Goal: Check status

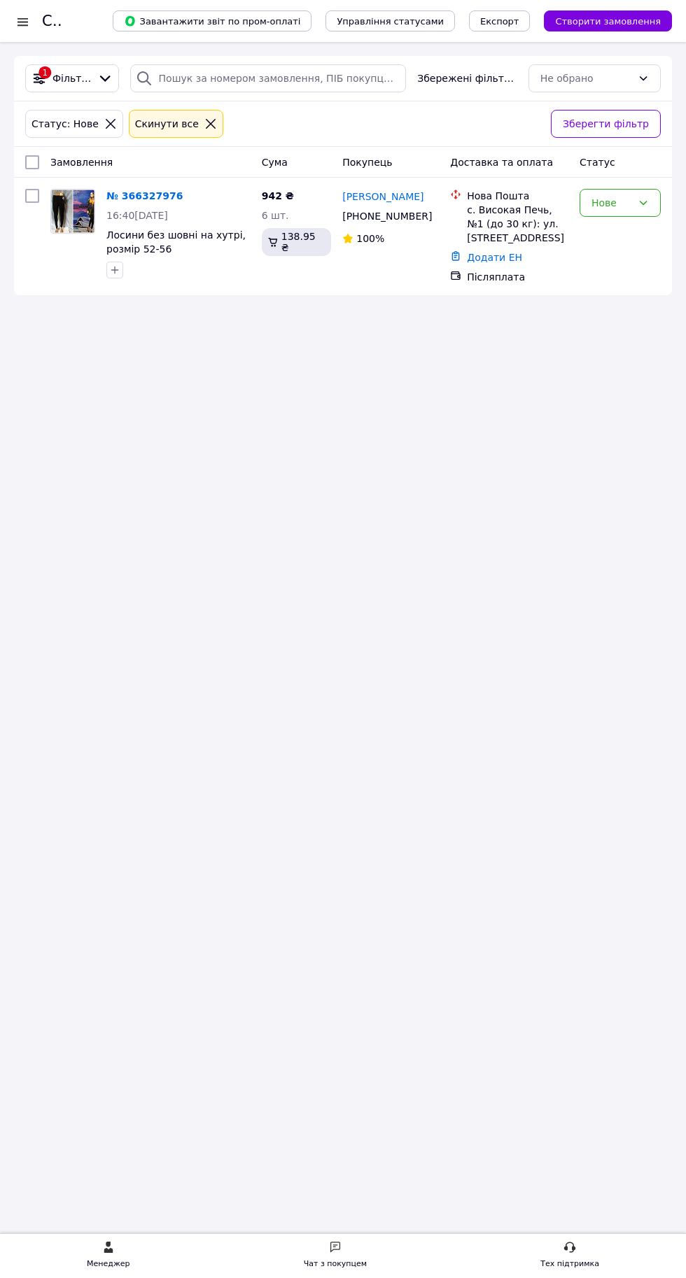
click at [59, 229] on img at bounding box center [72, 211] width 43 height 43
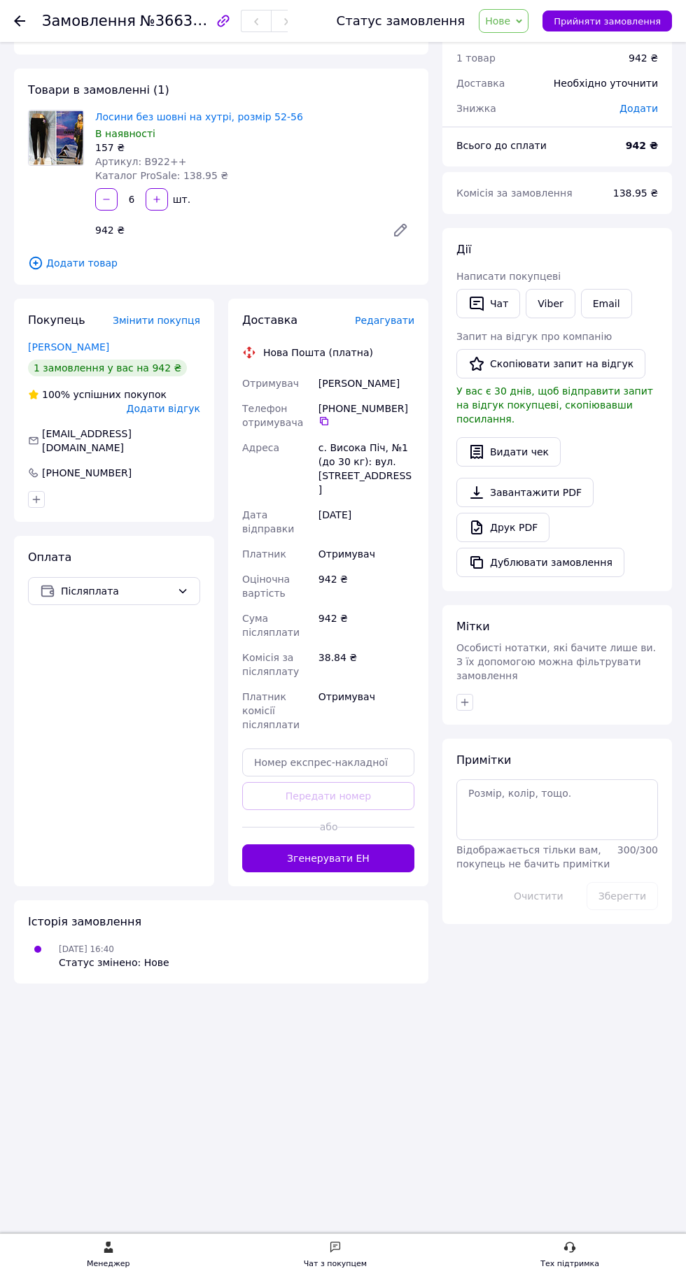
scroll to position [62, 0]
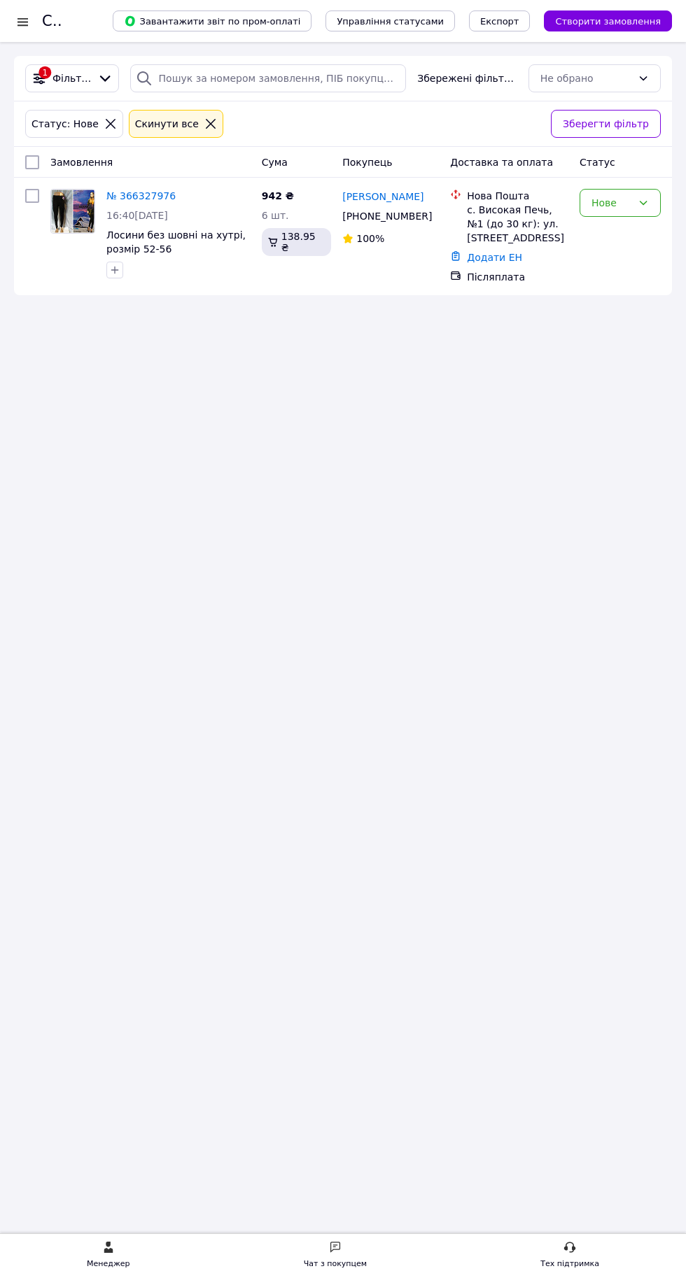
click at [17, 15] on div at bounding box center [22, 22] width 17 height 14
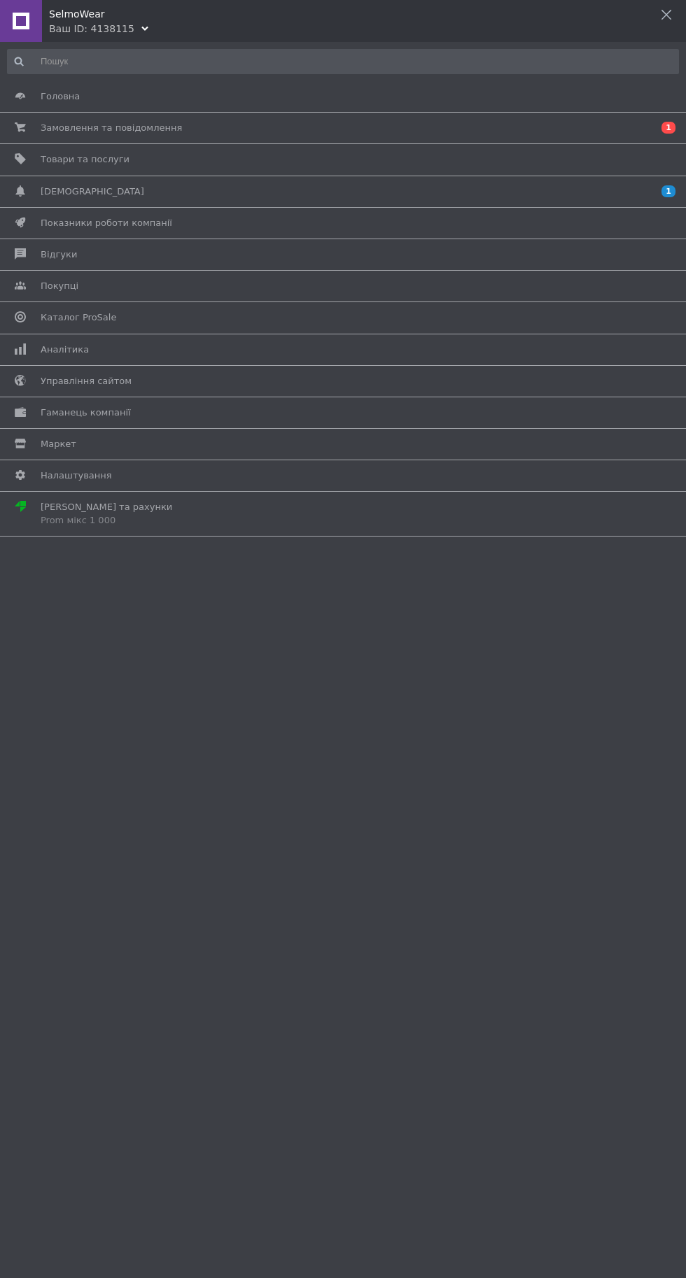
click at [422, 953] on div "Головна Замовлення та повідомлення 0 1 Товари та послуги Сповіщення 1 0 Показни…" at bounding box center [343, 660] width 686 height 1236
click at [425, 988] on div "Головна Замовлення та повідомлення 0 1 Товари та послуги Сповіщення 1 0 Показни…" at bounding box center [343, 660] width 686 height 1236
